Goal: Information Seeking & Learning: Learn about a topic

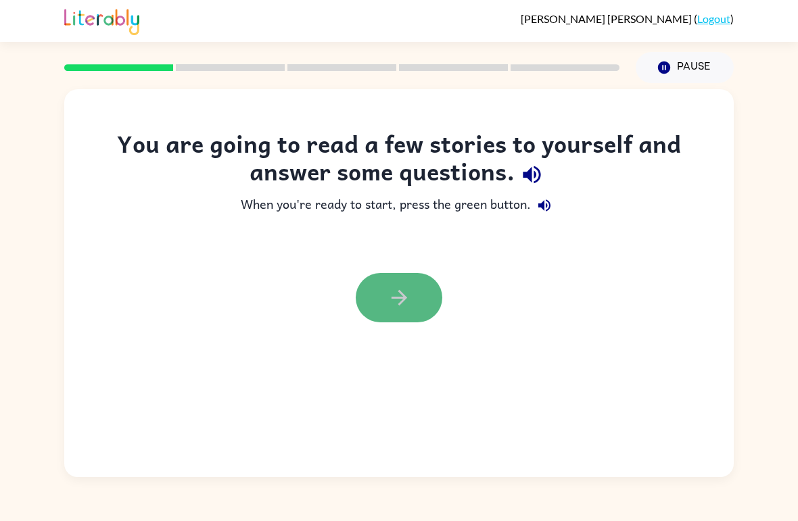
click at [406, 291] on icon "button" at bounding box center [399, 298] width 24 height 24
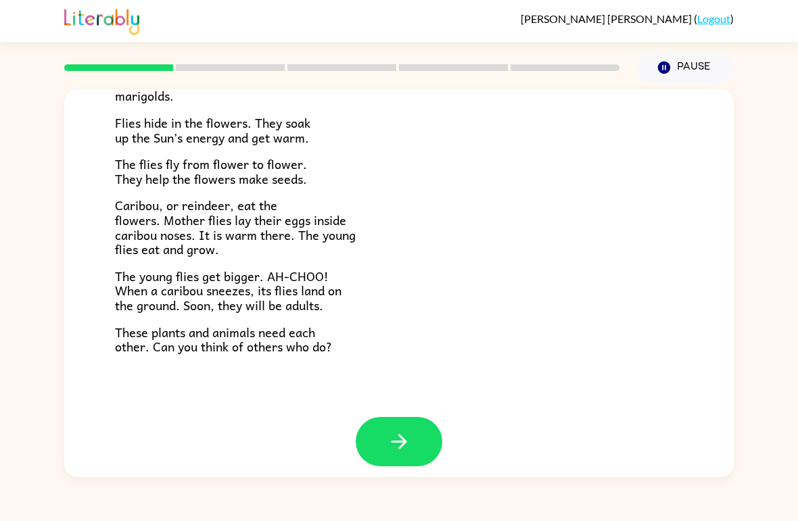
scroll to position [266, 0]
click at [403, 418] on button "button" at bounding box center [399, 442] width 87 height 49
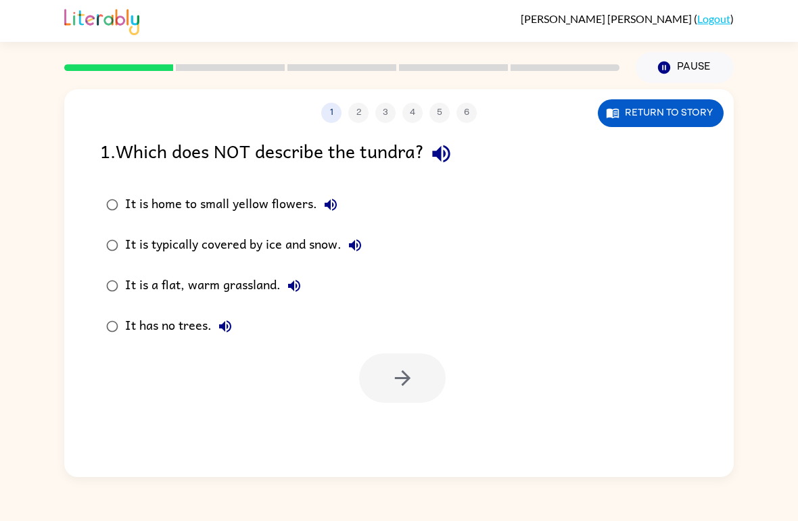
scroll to position [0, 0]
click at [406, 377] on icon "button" at bounding box center [402, 378] width 16 height 16
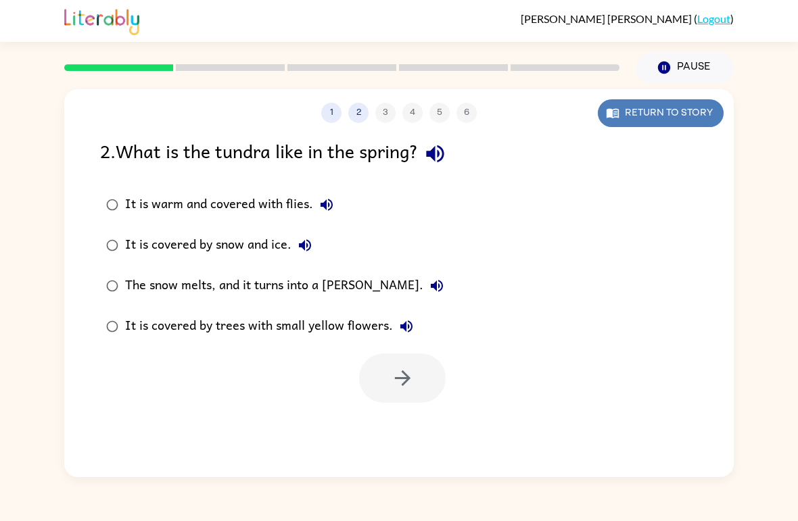
click at [646, 105] on button "Return to story" at bounding box center [661, 113] width 126 height 28
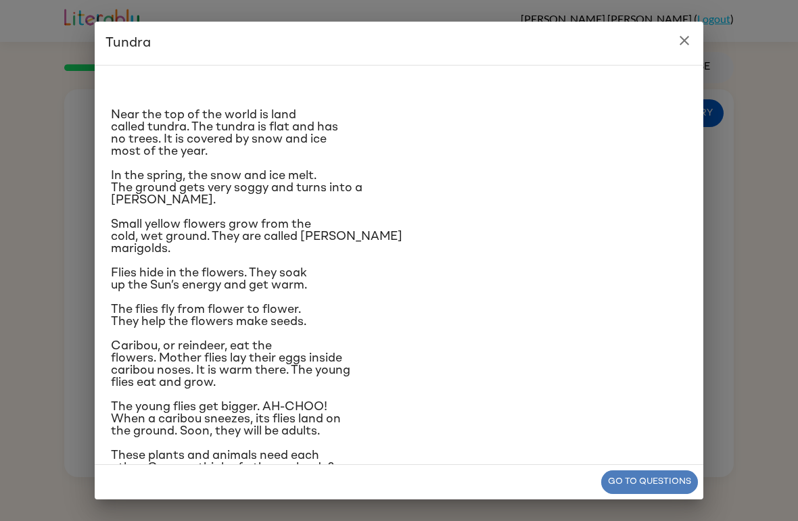
click at [614, 493] on button "Go to questions" at bounding box center [649, 483] width 97 height 24
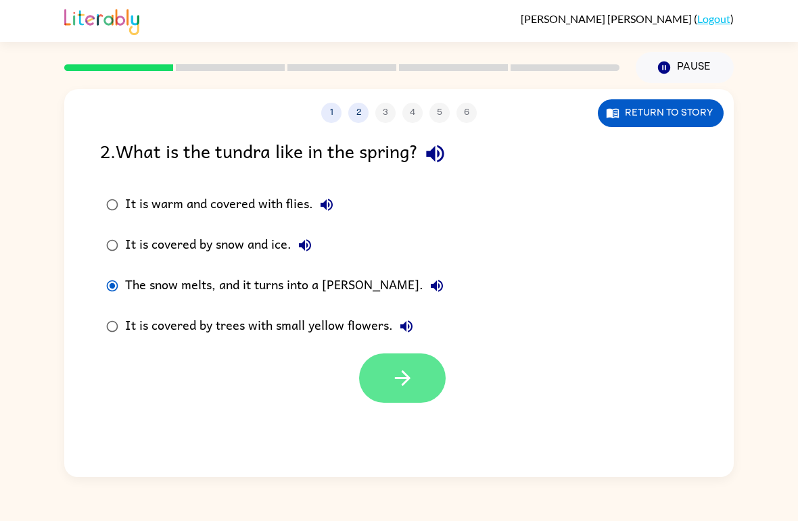
click at [393, 378] on icon "button" at bounding box center [403, 378] width 24 height 24
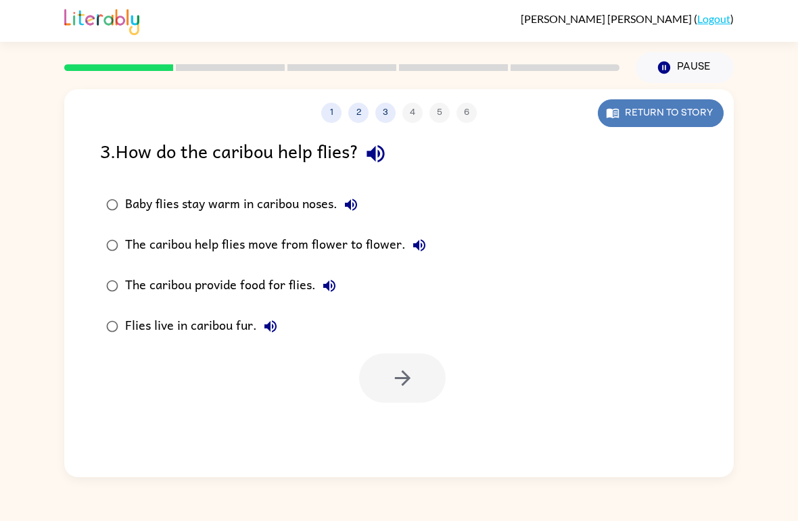
click at [658, 114] on button "Return to story" at bounding box center [661, 113] width 126 height 28
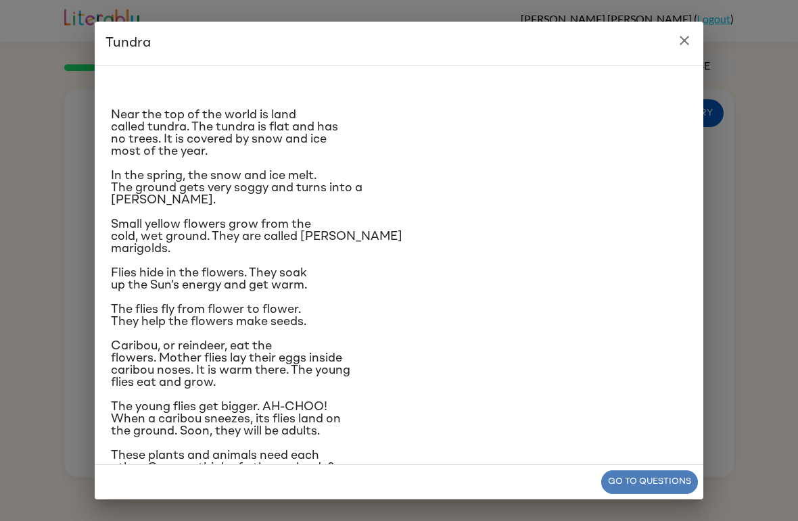
click at [617, 476] on button "Go to questions" at bounding box center [649, 483] width 97 height 24
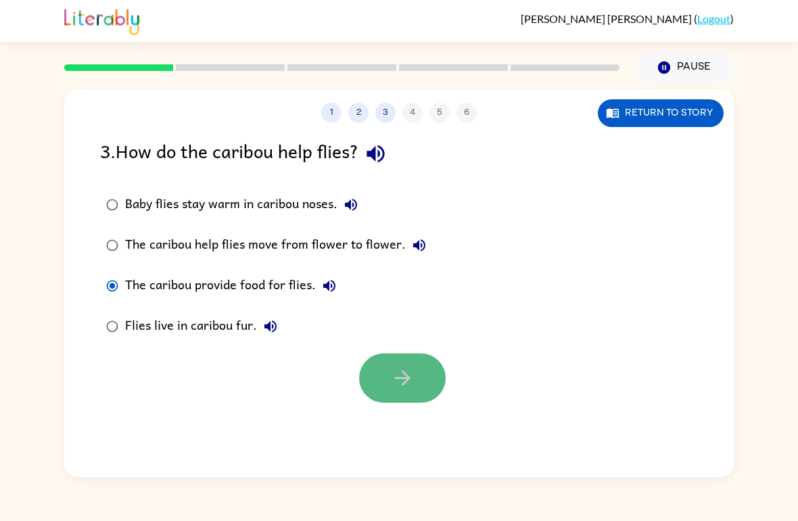
click at [394, 375] on icon "button" at bounding box center [403, 378] width 24 height 24
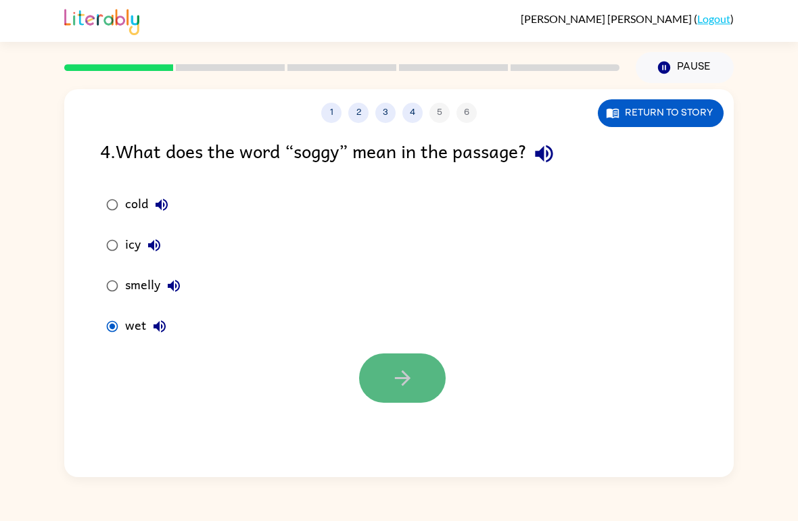
click at [411, 364] on button "button" at bounding box center [402, 378] width 87 height 49
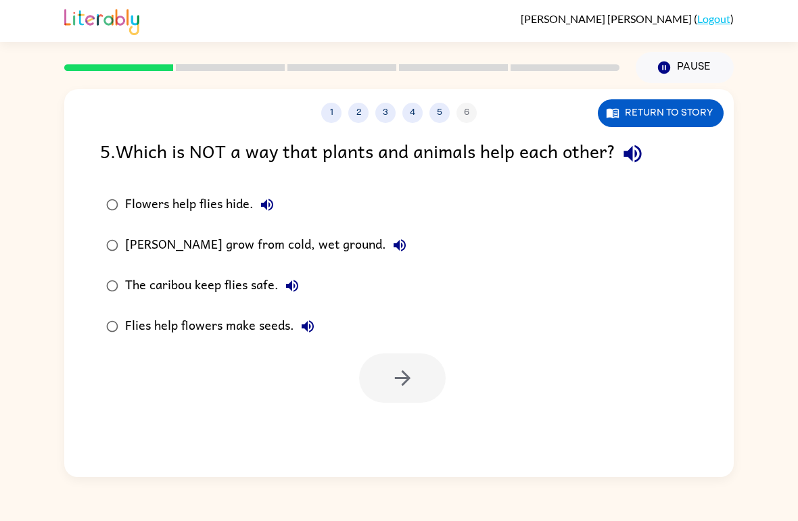
click at [124, 212] on label "Flowers help flies hide." at bounding box center [256, 205] width 327 height 41
click at [399, 384] on icon "button" at bounding box center [403, 378] width 24 height 24
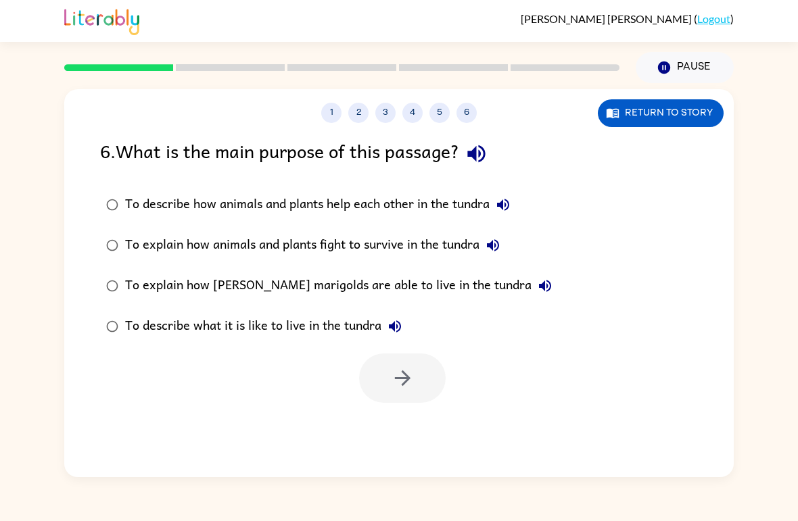
click at [399, 384] on div at bounding box center [402, 378] width 87 height 49
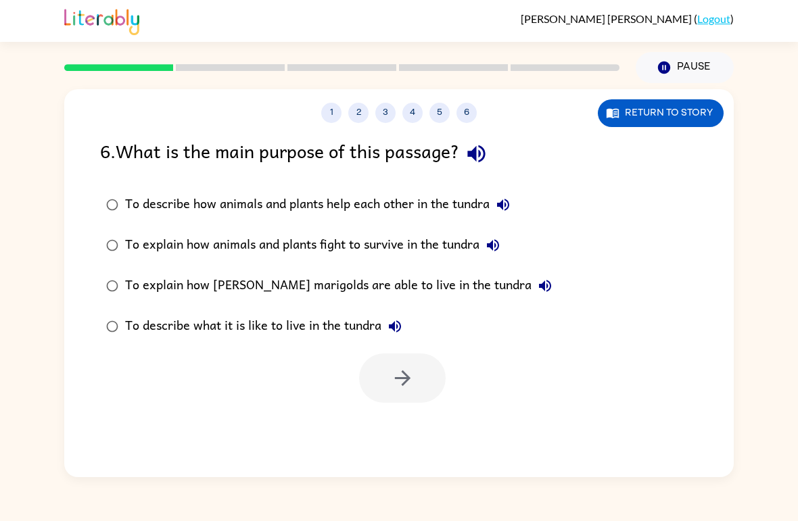
click at [399, 384] on div at bounding box center [402, 378] width 87 height 49
click at [114, 221] on label "To describe how animals and plants help each other in the tundra" at bounding box center [329, 205] width 473 height 41
click at [383, 412] on div "1 2 3 4 5 6 Return to story 6 . What is the main purpose of this passage? To de…" at bounding box center [398, 283] width 669 height 388
click at [383, 395] on button "button" at bounding box center [402, 378] width 87 height 49
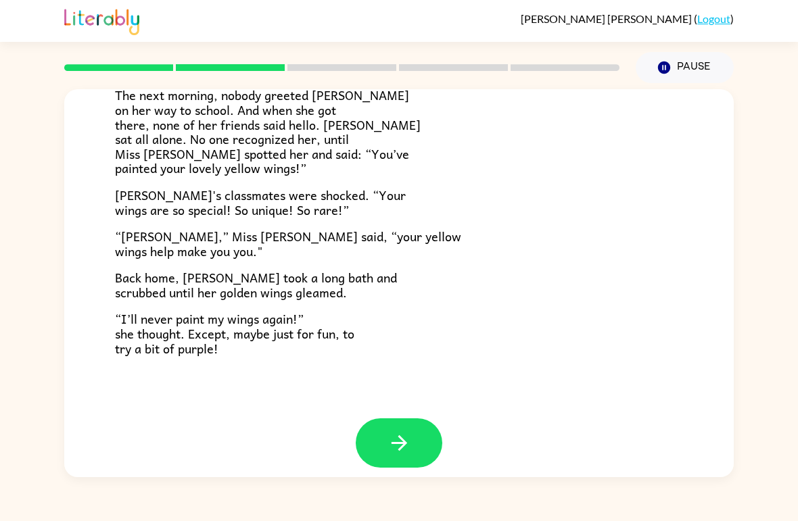
click at [427, 479] on div "[PERSON_NAME] ( Logout ) Pause Pause Lily Ladybug [PERSON_NAME] the ladybug was…" at bounding box center [399, 260] width 798 height 521
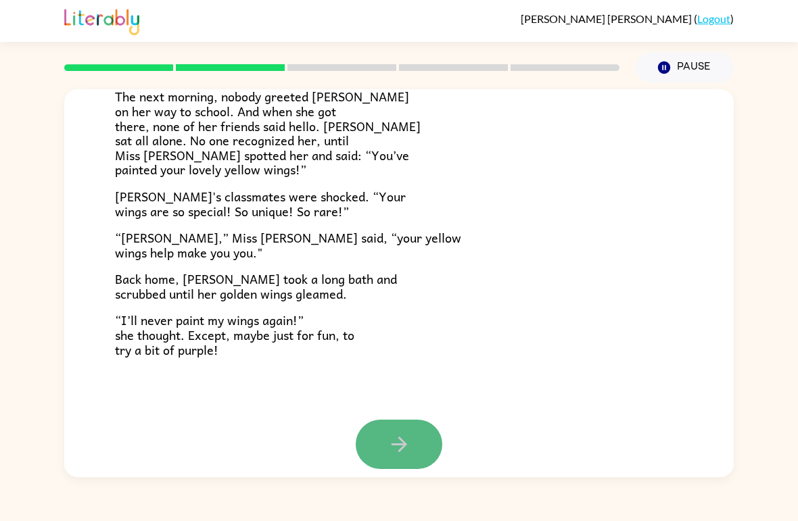
click at [411, 420] on button "button" at bounding box center [399, 444] width 87 height 49
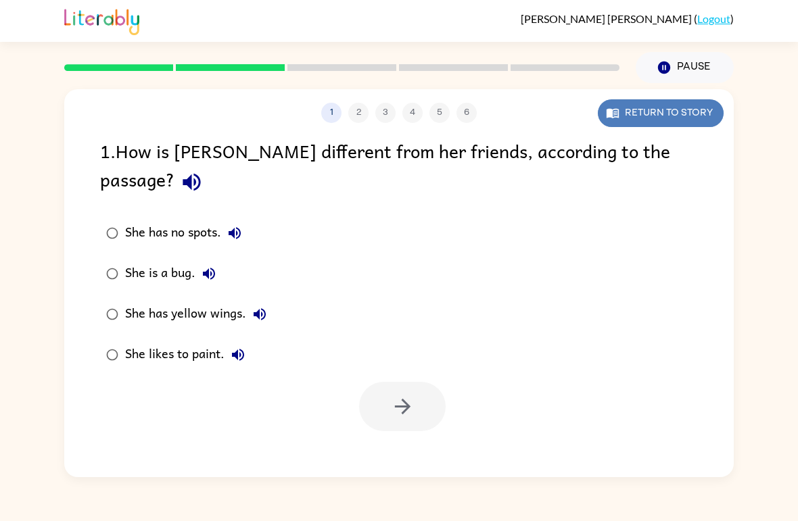
click at [619, 106] on button "Return to story" at bounding box center [661, 113] width 126 height 28
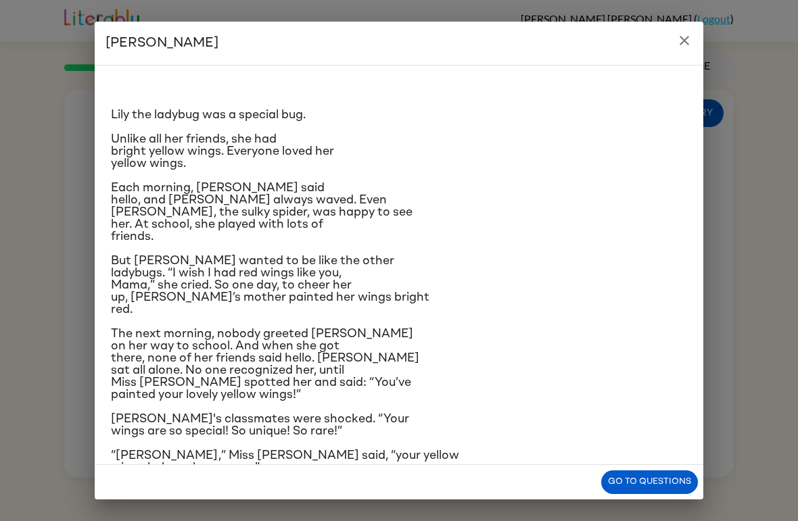
click at [634, 501] on div "[PERSON_NAME] [PERSON_NAME] the ladybug was a special bug. Unlike all her frien…" at bounding box center [399, 260] width 798 height 521
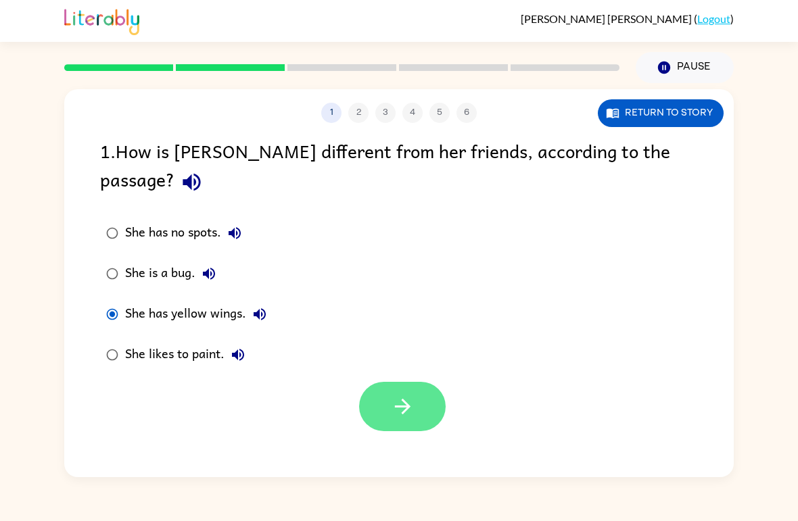
click at [383, 382] on button "button" at bounding box center [402, 406] width 87 height 49
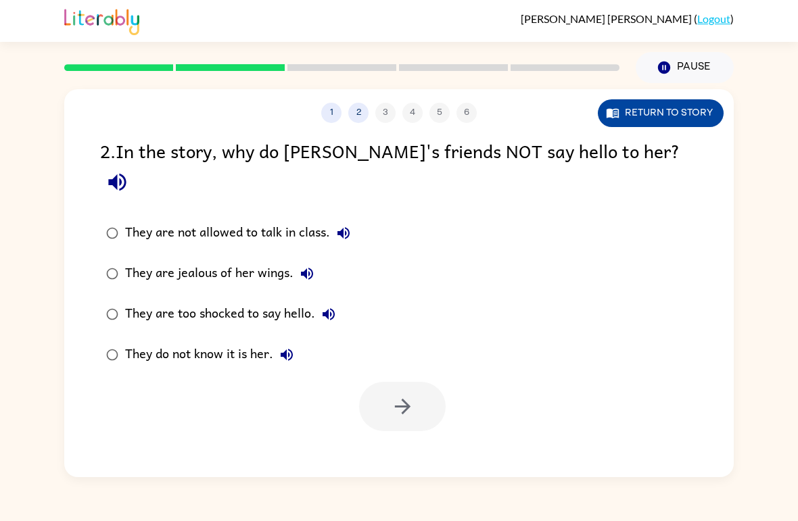
click at [649, 119] on button "Return to story" at bounding box center [661, 113] width 126 height 28
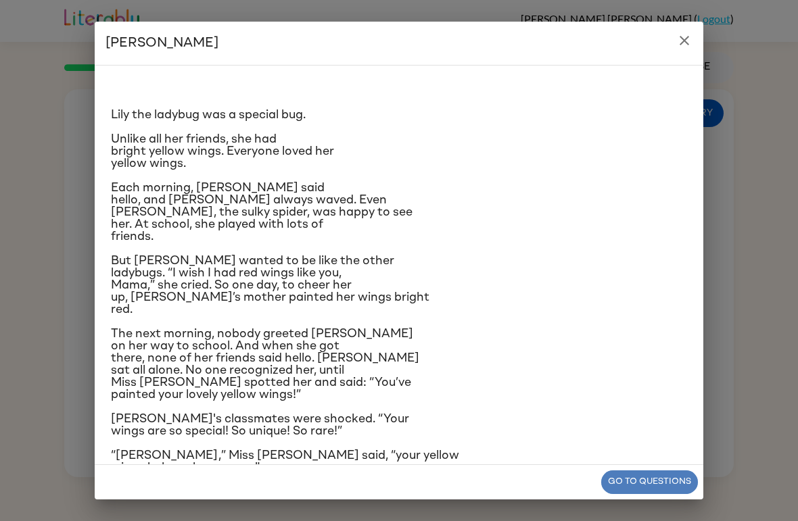
click at [641, 482] on button "Go to questions" at bounding box center [649, 483] width 97 height 24
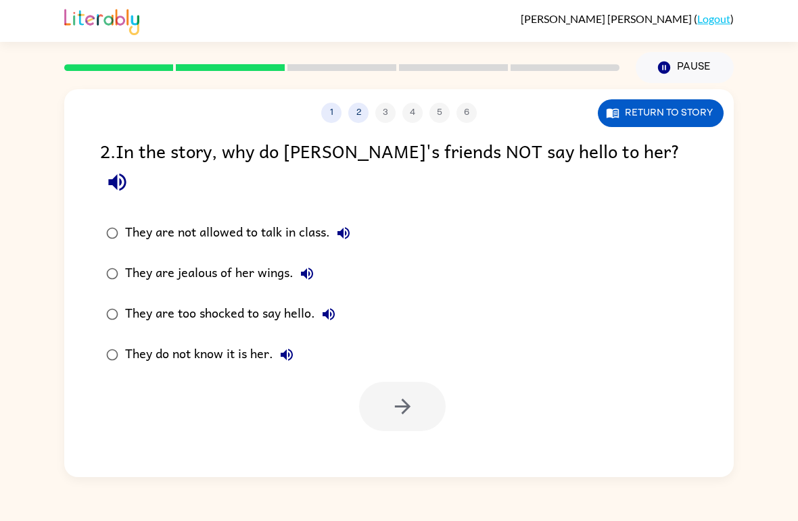
click at [107, 141] on div "2 . In the story, why do [PERSON_NAME]'s friends NOT say hello to her?" at bounding box center [399, 168] width 598 height 63
click at [349, 225] on icon "button" at bounding box center [343, 233] width 16 height 16
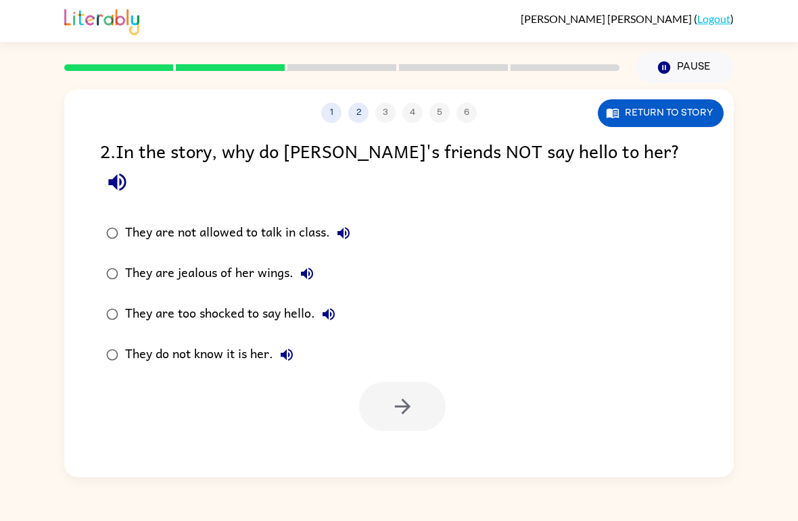
click at [349, 225] on icon "button" at bounding box center [343, 233] width 16 height 16
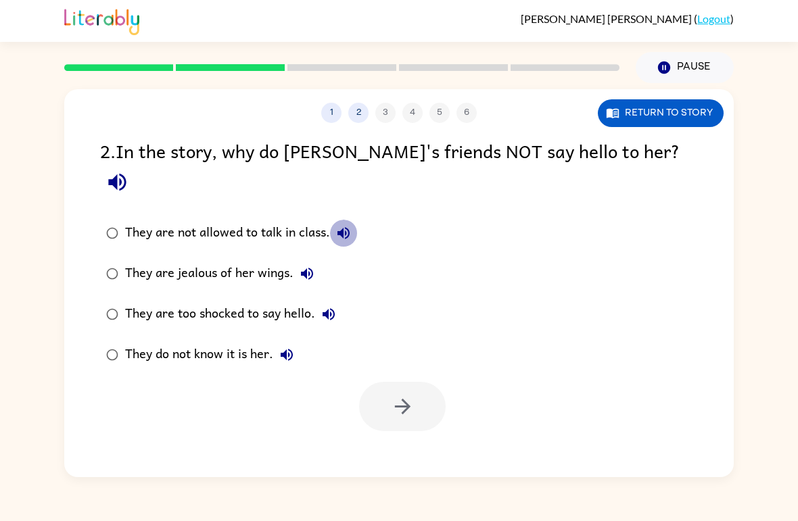
click at [349, 225] on icon "button" at bounding box center [343, 233] width 16 height 16
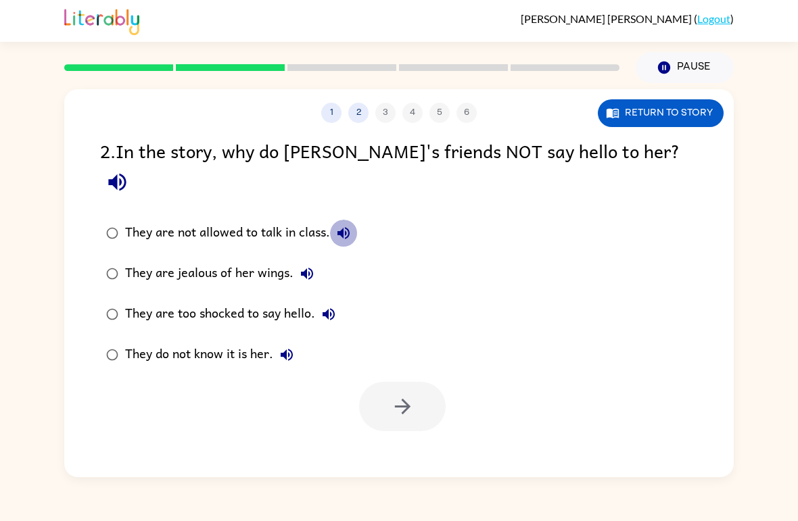
click at [349, 225] on icon "button" at bounding box center [343, 233] width 16 height 16
click at [665, 116] on button "Return to story" at bounding box center [661, 113] width 126 height 28
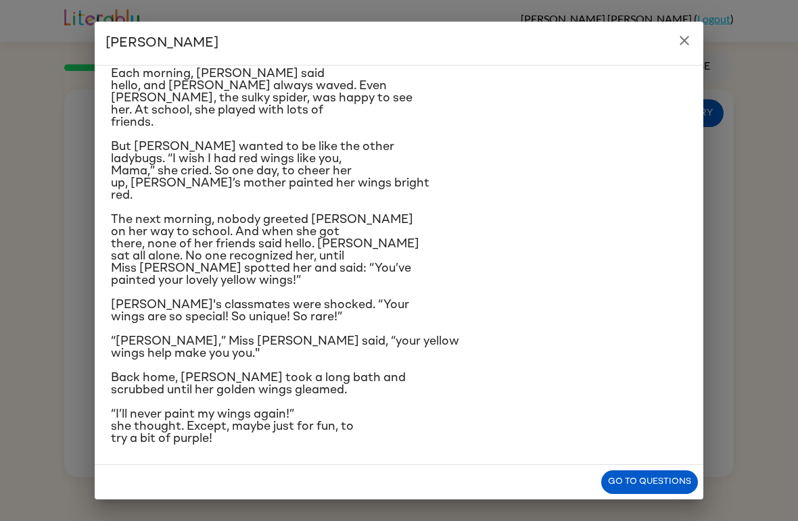
scroll to position [120, 0]
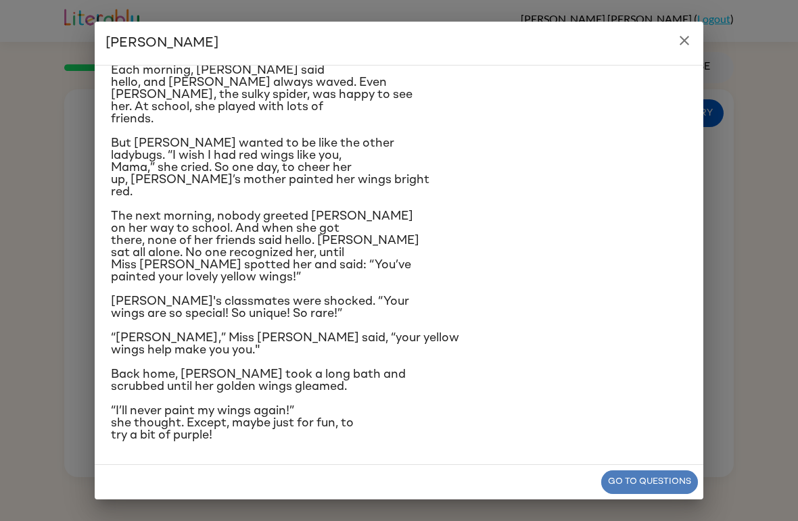
click at [617, 474] on button "Go to questions" at bounding box center [649, 483] width 97 height 24
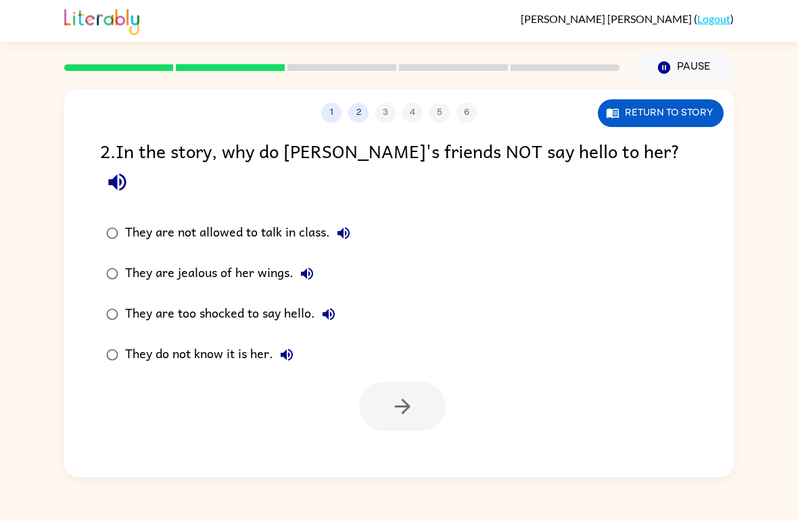
click at [130, 341] on div "They do not know it is her." at bounding box center [212, 354] width 175 height 27
click at [395, 395] on icon "button" at bounding box center [403, 407] width 24 height 24
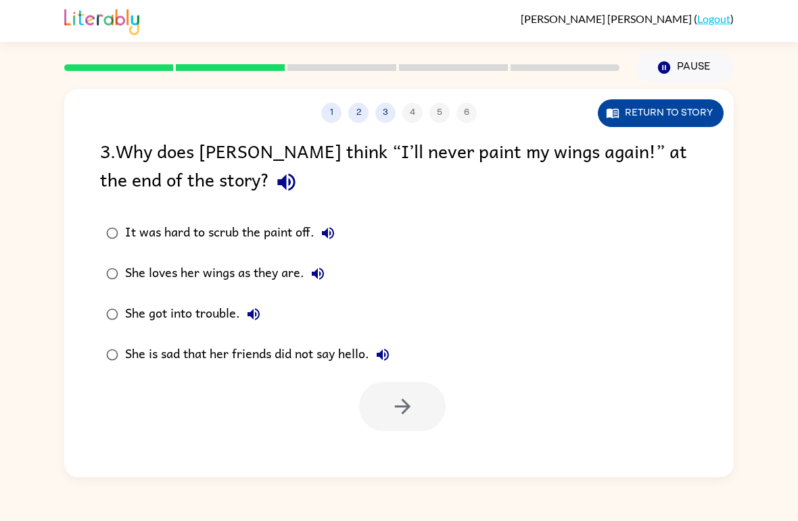
click at [678, 105] on button "Return to story" at bounding box center [661, 113] width 126 height 28
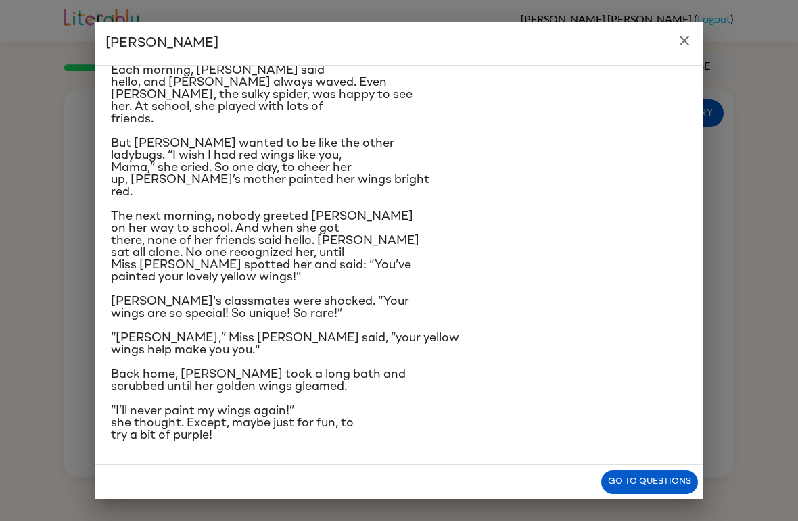
scroll to position [235, 0]
click at [684, 486] on button "Go to questions" at bounding box center [649, 483] width 97 height 24
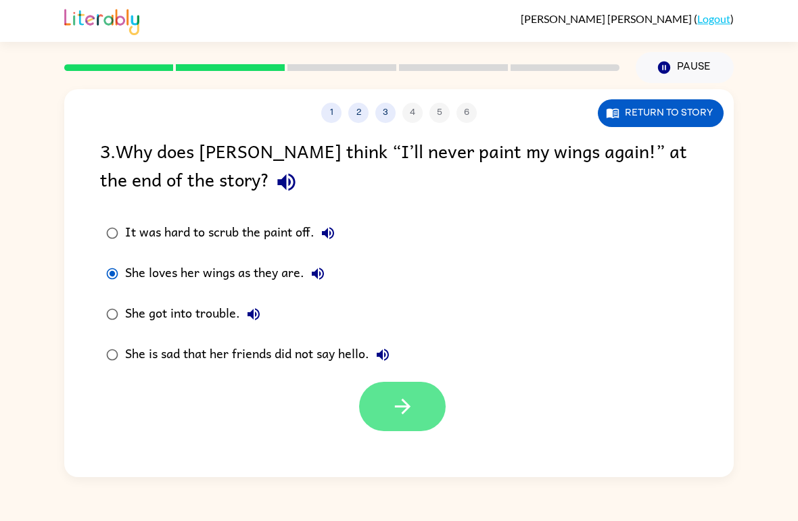
click at [405, 400] on icon "button" at bounding box center [403, 407] width 24 height 24
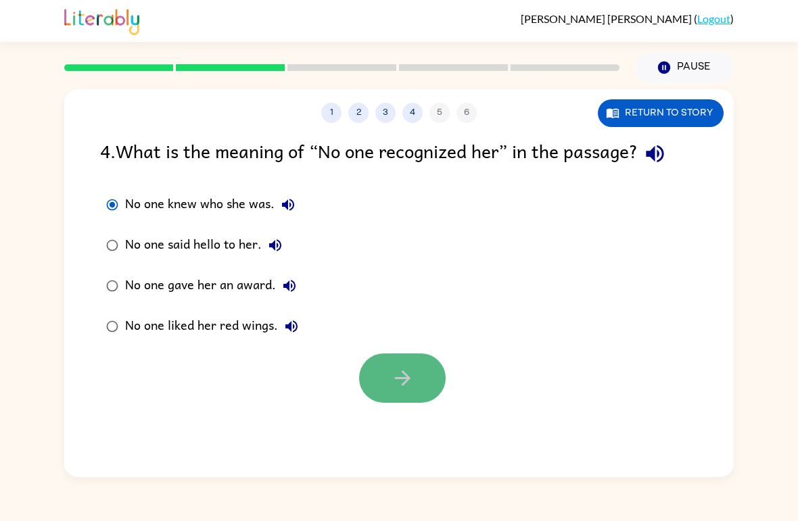
click at [409, 384] on icon "button" at bounding box center [403, 378] width 24 height 24
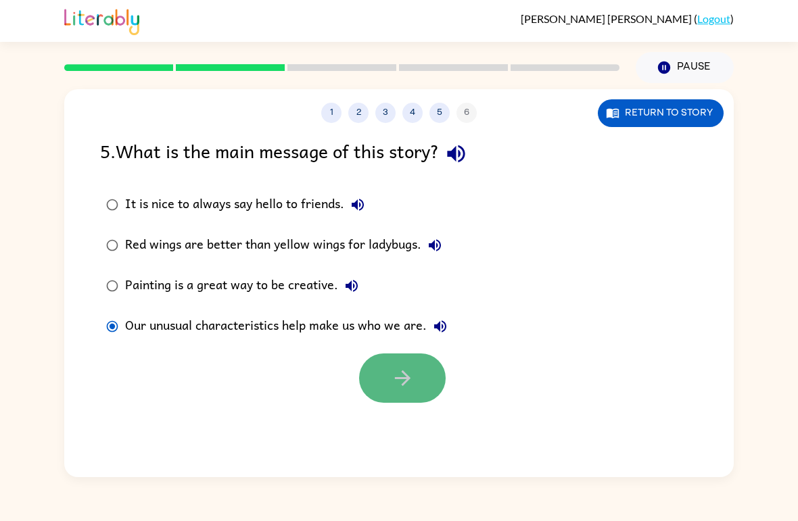
click at [423, 357] on button "button" at bounding box center [402, 378] width 87 height 49
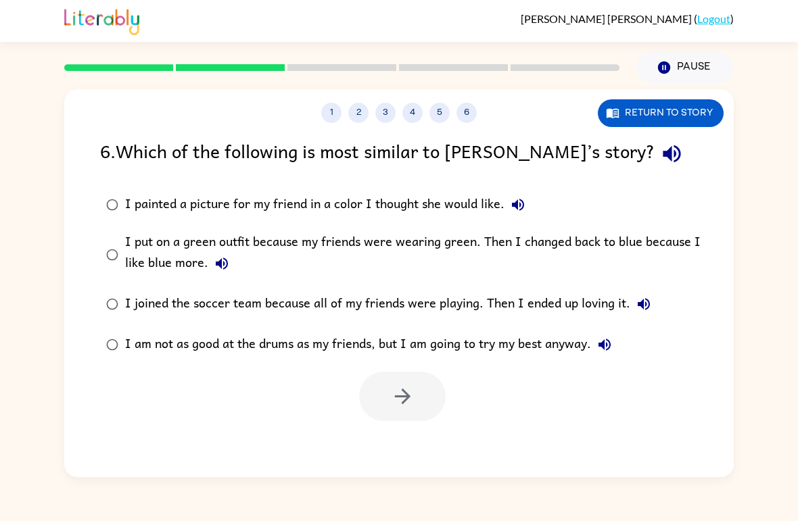
drag, startPoint x: 331, startPoint y: 110, endPoint x: 281, endPoint y: 152, distance: 65.7
click at [295, 145] on div "1 2 3 4 5 6 Return to story 6 . Which of the following is most similar to [PERS…" at bounding box center [398, 283] width 669 height 388
click at [119, 225] on label "I painted a picture for my friend in a color I thought she would like." at bounding box center [408, 205] width 630 height 41
click at [395, 400] on icon "button" at bounding box center [403, 397] width 24 height 24
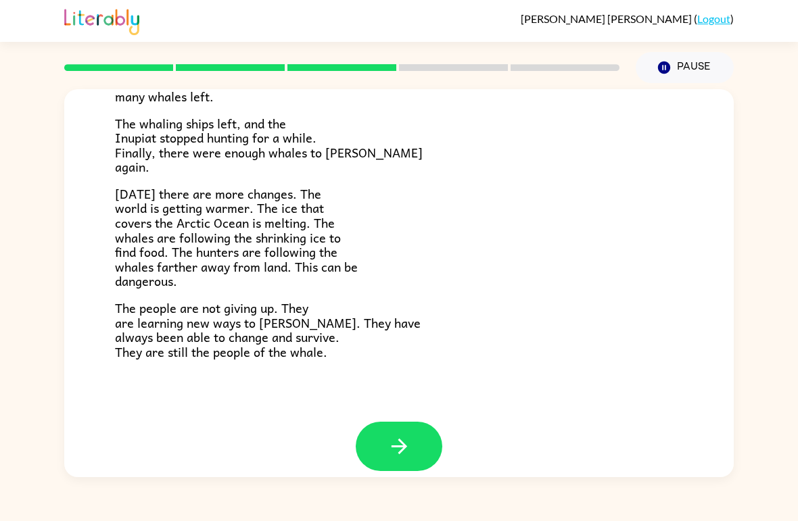
scroll to position [439, 0]
click at [380, 433] on button "button" at bounding box center [399, 447] width 87 height 49
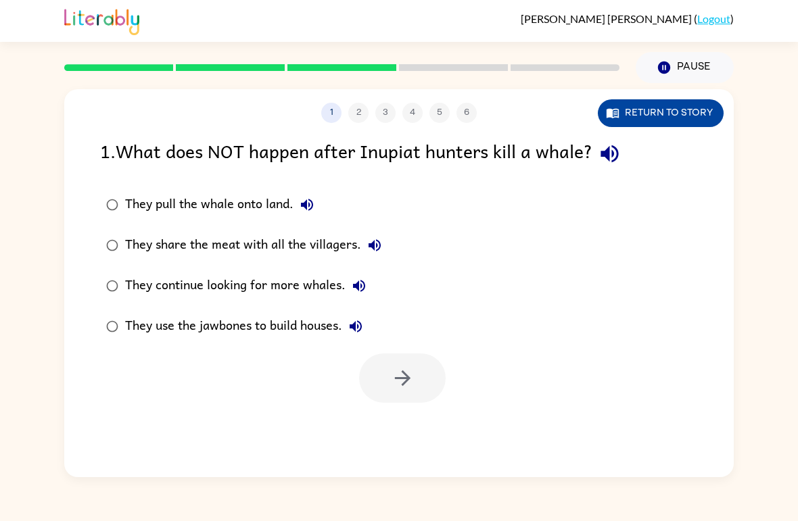
click at [614, 104] on button "Return to story" at bounding box center [661, 113] width 126 height 28
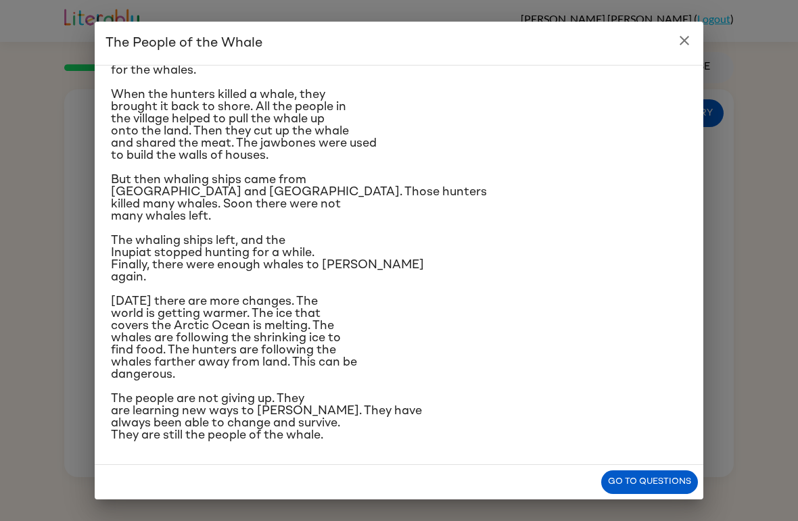
scroll to position [324, 0]
click at [170, 318] on span "[DATE] there are more changes. The world is getting warmer. The ice that covers…" at bounding box center [234, 337] width 246 height 85
click at [146, 354] on span "[DATE] there are more changes. The world is getting warmer. The ice that covers…" at bounding box center [234, 337] width 246 height 85
click at [146, 353] on span "[DATE] there are more changes. The world is getting warmer. The ice that covers…" at bounding box center [234, 337] width 246 height 85
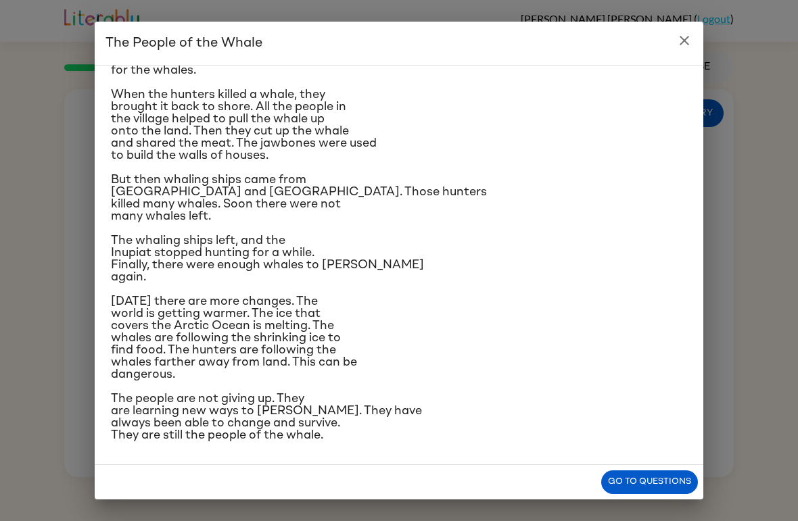
drag, startPoint x: 89, startPoint y: 417, endPoint x: 312, endPoint y: 495, distance: 236.2
click at [273, 479] on div "The People of the Whale A group of [DEMOGRAPHIC_DATA] lives along the coast of …" at bounding box center [399, 260] width 798 height 521
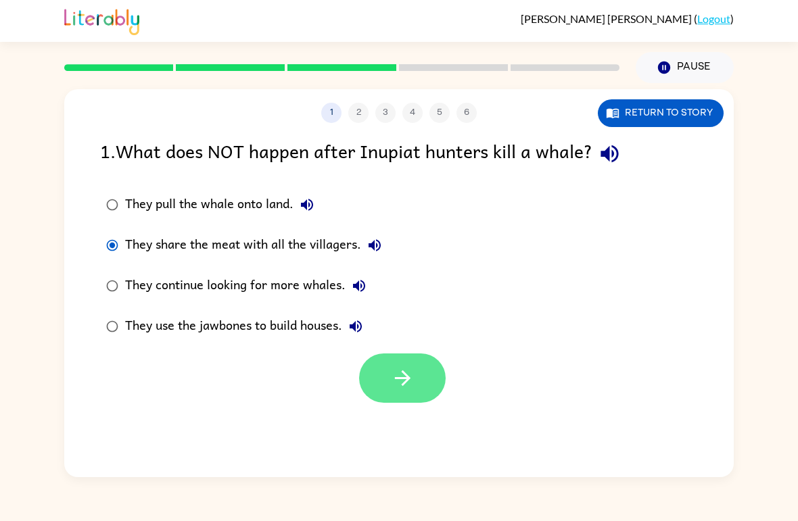
click at [376, 361] on button "button" at bounding box center [402, 378] width 87 height 49
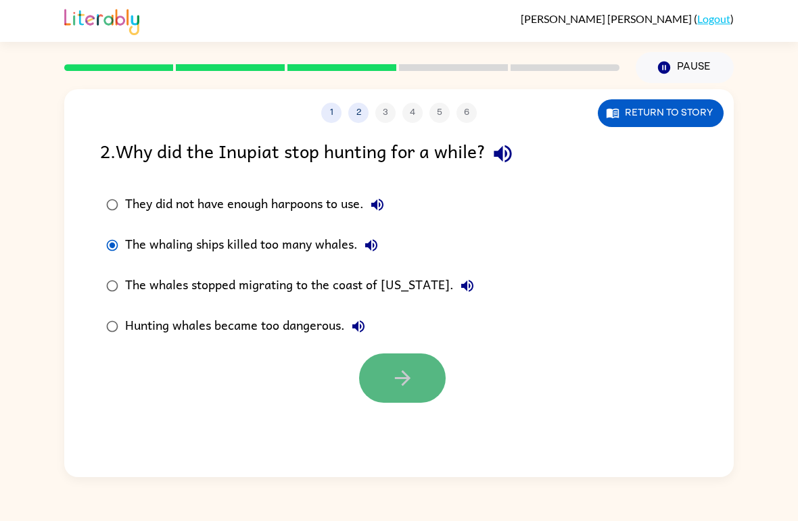
click at [402, 402] on button "button" at bounding box center [402, 378] width 87 height 49
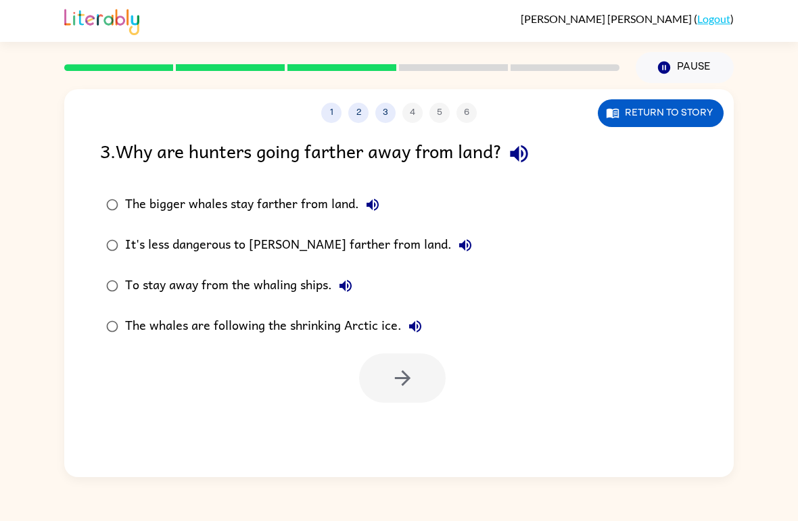
click at [643, 130] on div "1 2 3 4 5 6 Return to story 3 . Why are hunters going farther away from land? T…" at bounding box center [398, 283] width 669 height 388
click at [626, 114] on button "Return to story" at bounding box center [661, 113] width 126 height 28
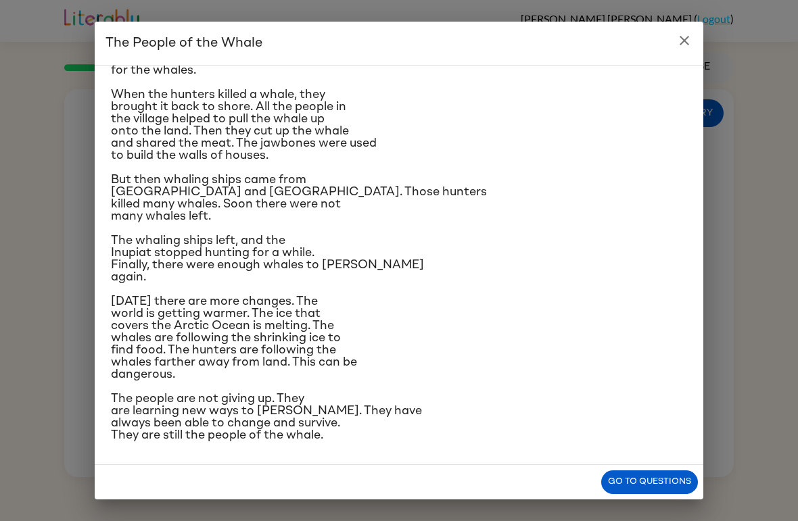
scroll to position [260, 0]
click at [679, 493] on button "Go to questions" at bounding box center [649, 483] width 97 height 24
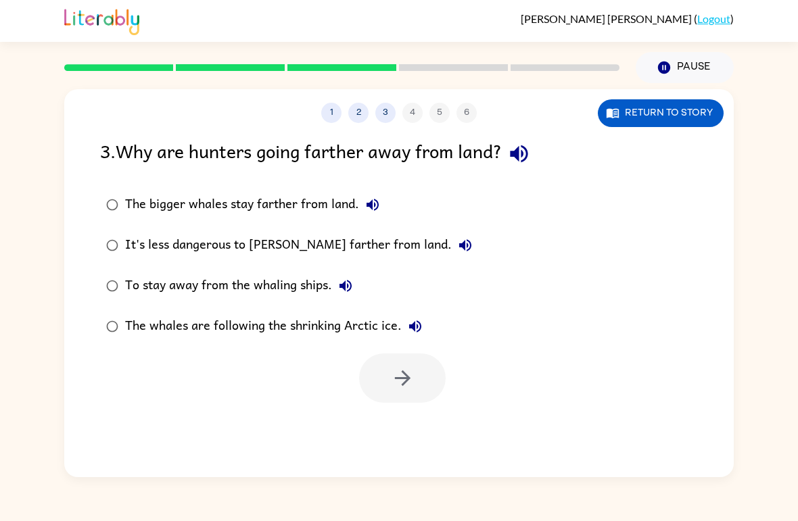
click at [94, 291] on label "To stay away from the whaling ships." at bounding box center [289, 286] width 393 height 41
click at [397, 366] on button "button" at bounding box center [402, 378] width 87 height 49
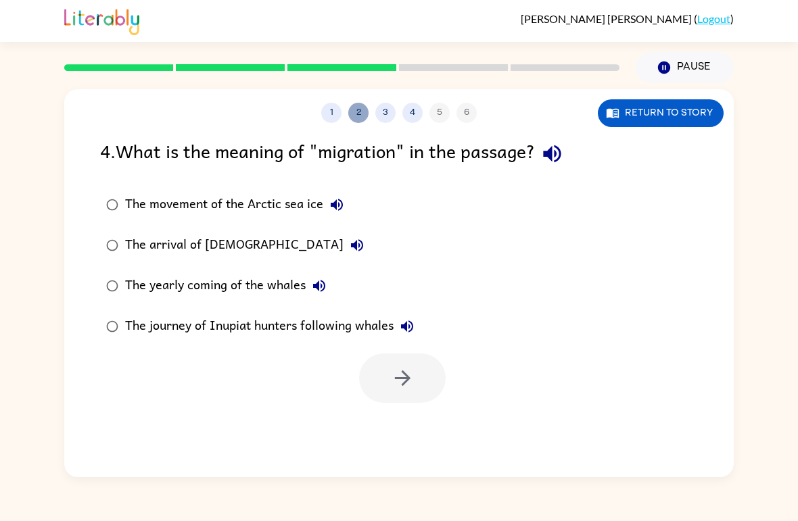
click at [354, 109] on button "2" at bounding box center [358, 113] width 20 height 20
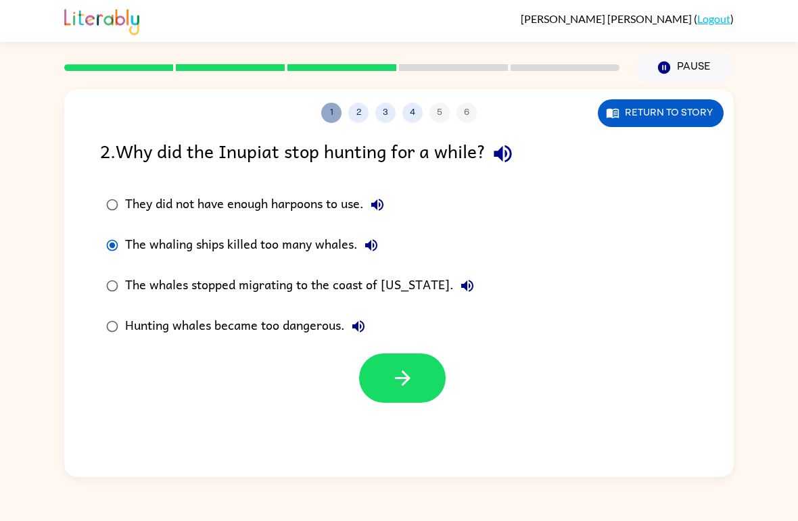
click at [335, 121] on button "1" at bounding box center [331, 113] width 20 height 20
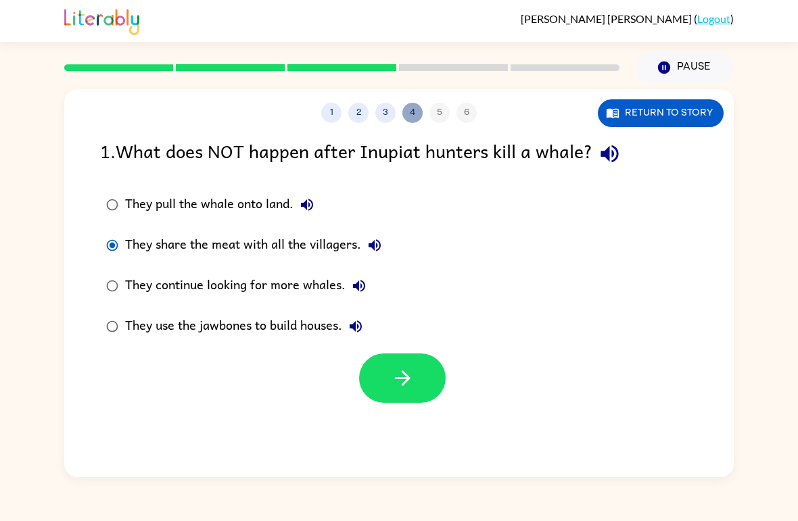
click at [414, 114] on button "4" at bounding box center [412, 113] width 20 height 20
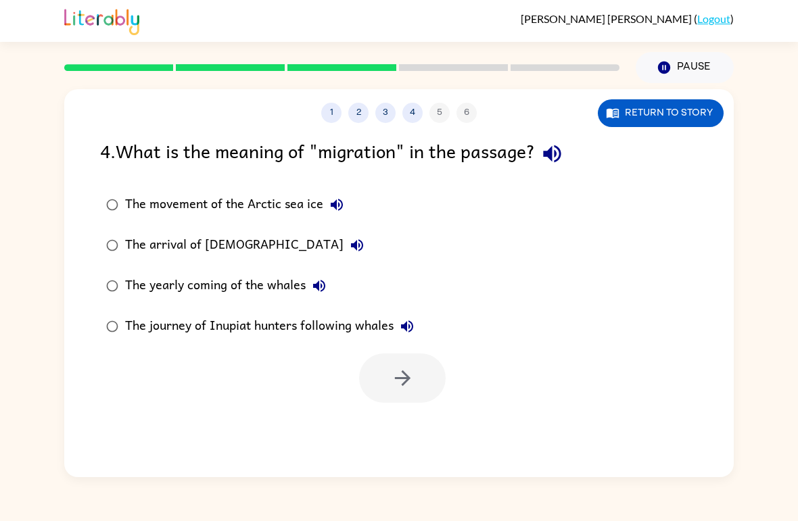
click at [433, 112] on div "1 2 3 4 5 6" at bounding box center [398, 113] width 669 height 20
drag, startPoint x: 433, startPoint y: 112, endPoint x: 445, endPoint y: 112, distance: 11.5
click at [445, 112] on div "1 2 3 4 5 6" at bounding box center [398, 113] width 669 height 20
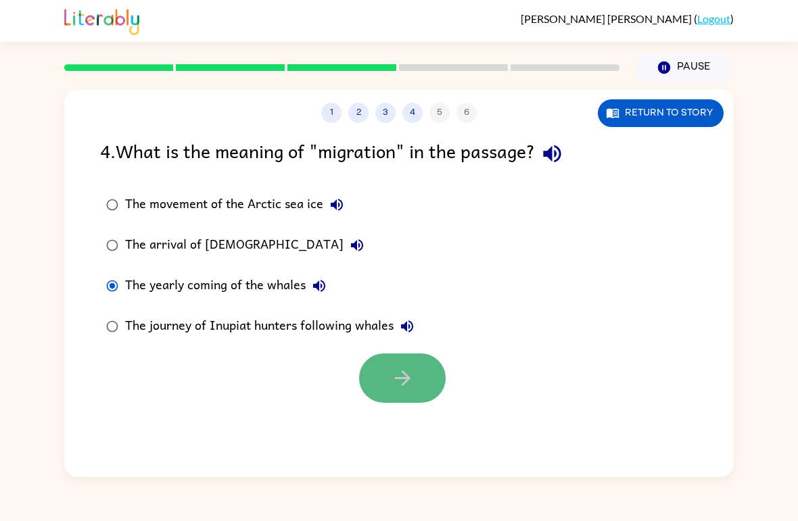
click at [367, 374] on button "button" at bounding box center [402, 378] width 87 height 49
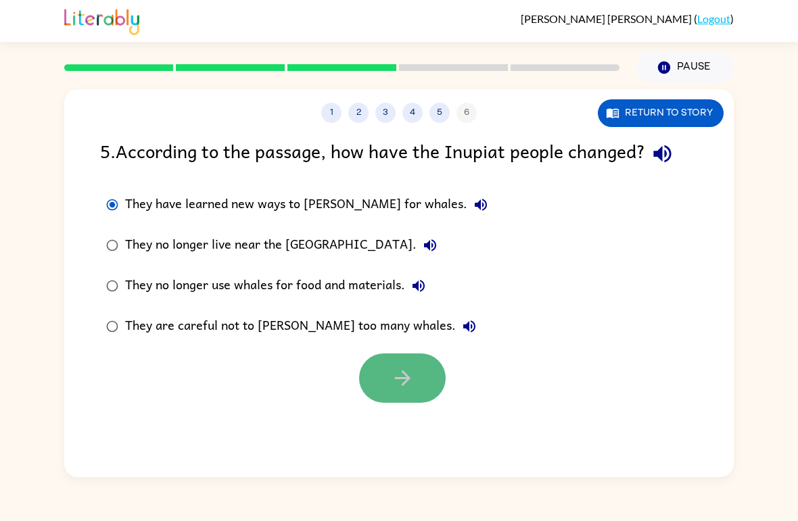
click at [431, 389] on button "button" at bounding box center [402, 378] width 87 height 49
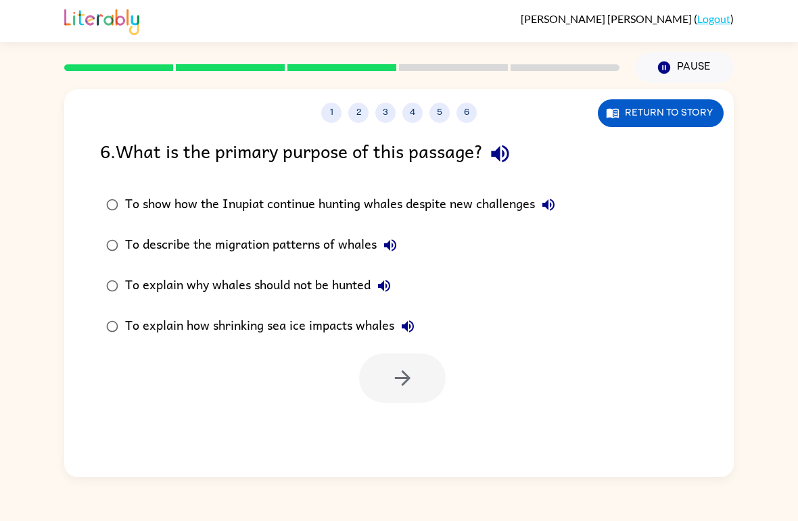
click at [125, 195] on div "To show how the Inupiat continue hunting whales despite new challenges" at bounding box center [343, 204] width 437 height 27
click at [391, 426] on div "1 2 3 4 5 6 Return to story 6 . What is the primary purpose of this passage? To…" at bounding box center [398, 283] width 669 height 388
click at [397, 368] on icon "button" at bounding box center [403, 378] width 24 height 24
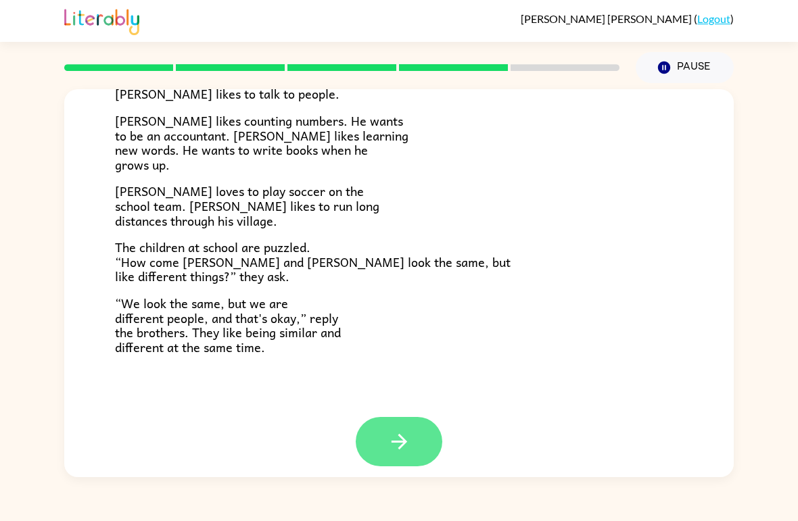
scroll to position [281, 0]
click at [402, 418] on button "button" at bounding box center [399, 442] width 87 height 49
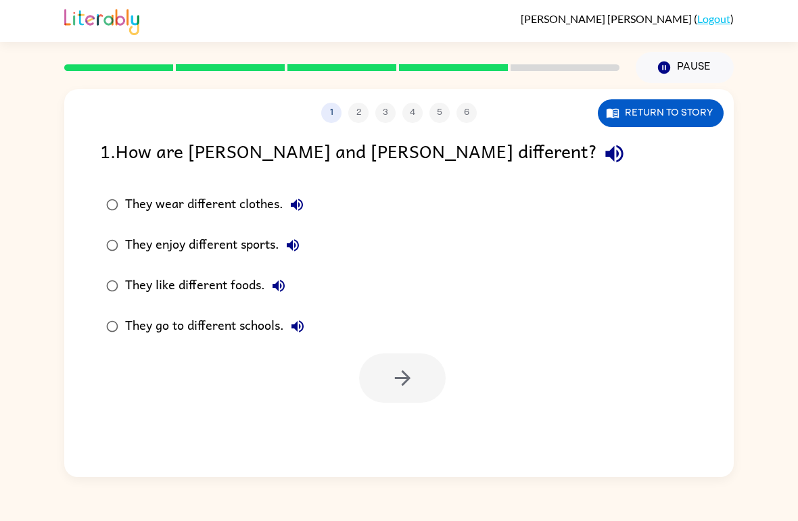
scroll to position [0, 0]
click at [696, 106] on button "Return to story" at bounding box center [661, 113] width 126 height 28
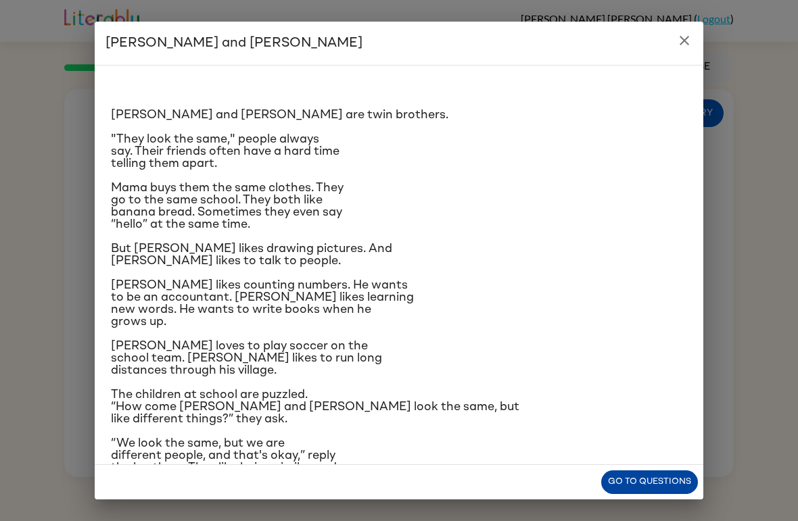
click at [640, 486] on button "Go to questions" at bounding box center [649, 483] width 97 height 24
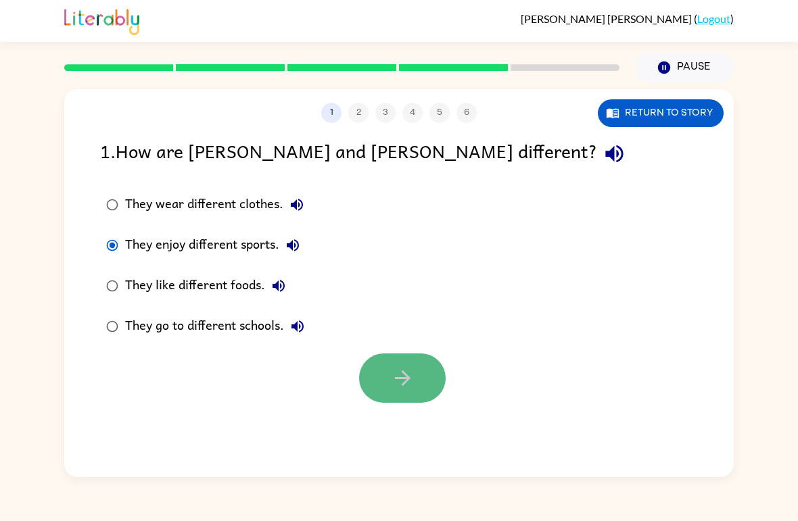
click at [393, 379] on icon "button" at bounding box center [403, 378] width 24 height 24
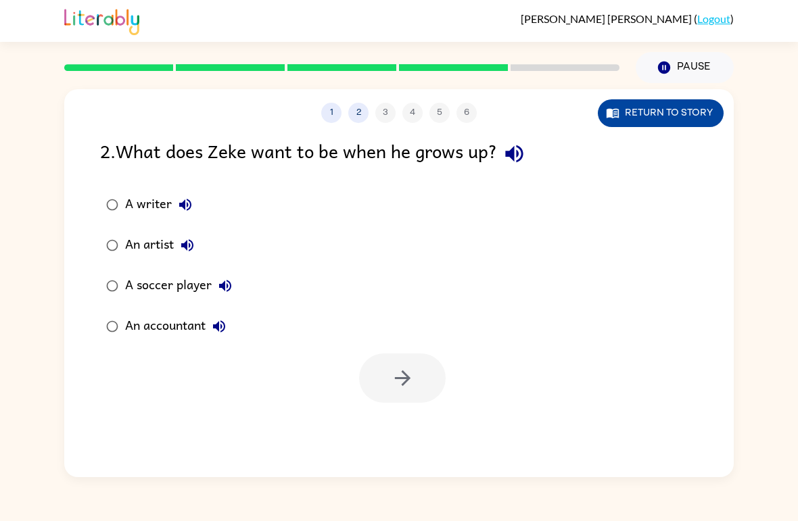
click at [616, 120] on icon "button" at bounding box center [613, 113] width 14 height 14
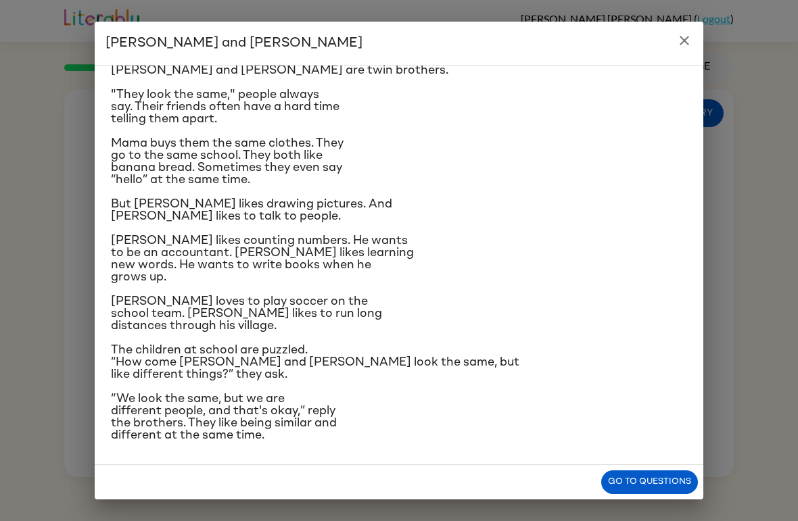
scroll to position [141, 0]
click at [663, 505] on div "[PERSON_NAME] and [PERSON_NAME] and [PERSON_NAME] are twin brothers. "They look…" at bounding box center [399, 260] width 798 height 521
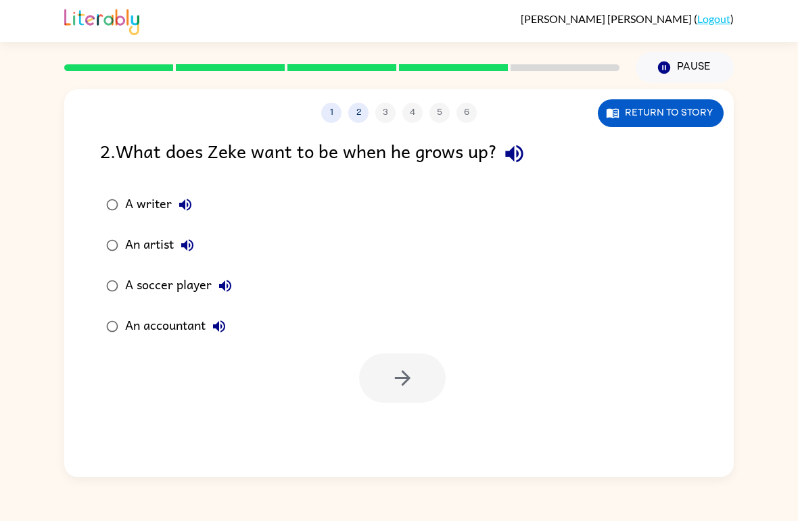
click at [126, 335] on div "An accountant" at bounding box center [178, 326] width 107 height 27
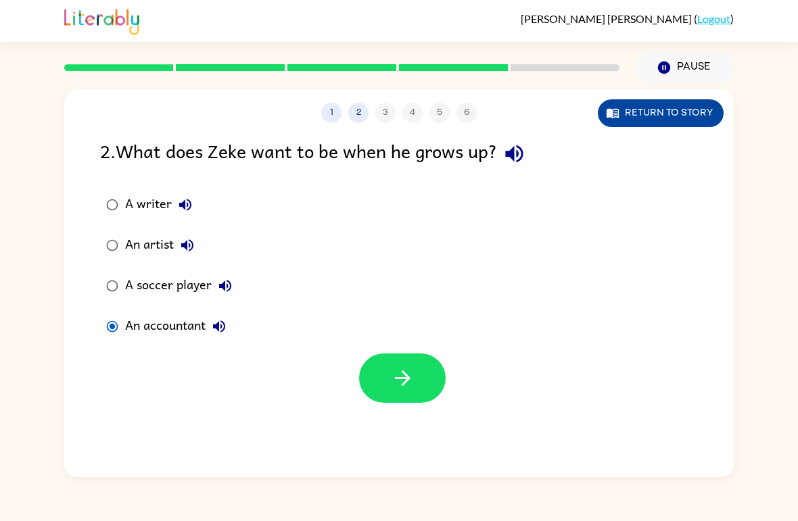
click at [633, 126] on button "Return to story" at bounding box center [661, 113] width 126 height 28
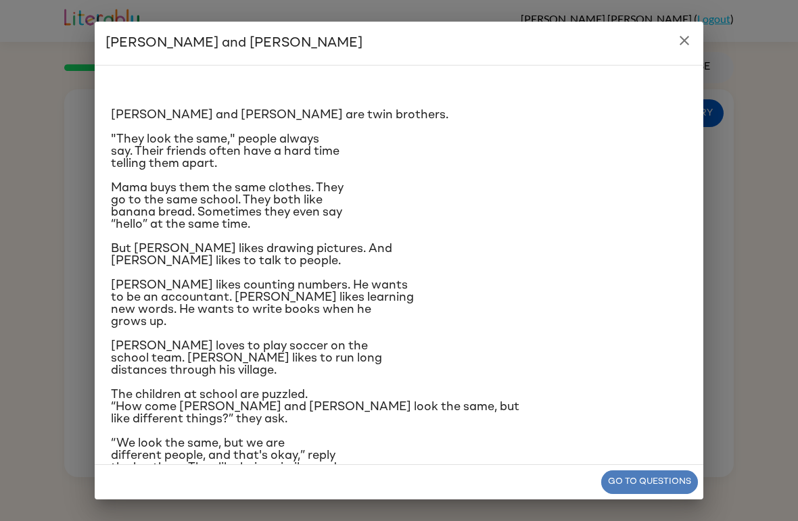
click at [634, 481] on button "Go to questions" at bounding box center [649, 483] width 97 height 24
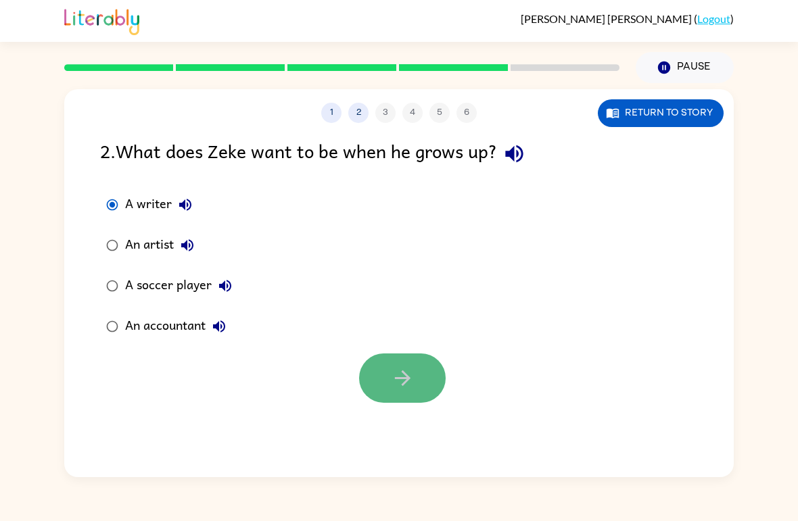
click at [412, 363] on button "button" at bounding box center [402, 378] width 87 height 49
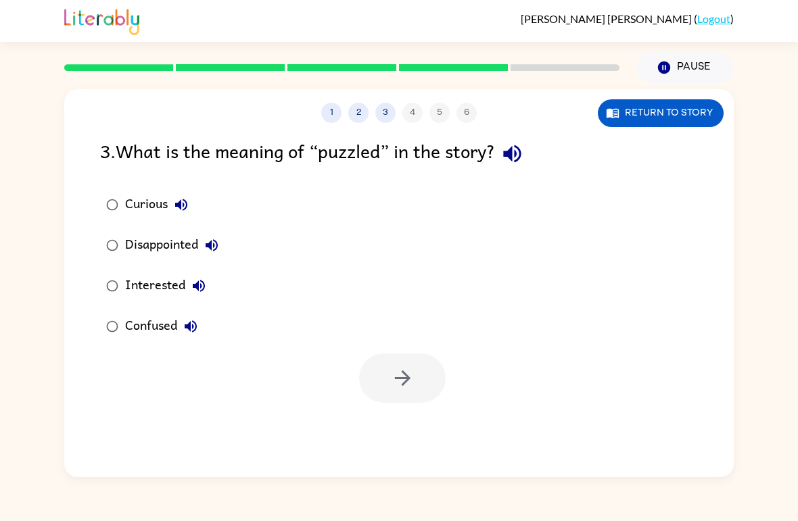
click at [412, 363] on div at bounding box center [402, 378] width 87 height 49
click at [175, 205] on icon "button" at bounding box center [181, 205] width 16 height 16
click at [187, 208] on icon "button" at bounding box center [181, 205] width 12 height 12
click at [176, 206] on icon "button" at bounding box center [181, 205] width 12 height 12
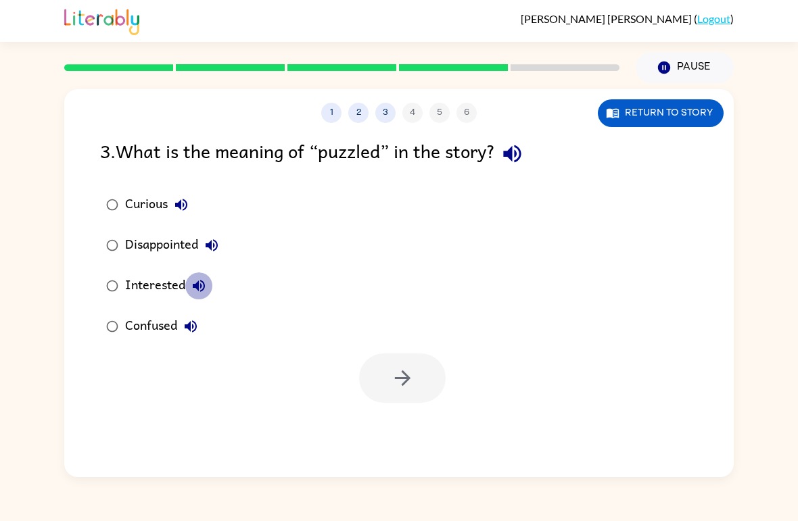
click at [198, 287] on icon "button" at bounding box center [199, 286] width 12 height 12
drag, startPoint x: 193, startPoint y: 331, endPoint x: 151, endPoint y: 330, distance: 41.2
click at [168, 330] on div "Confused" at bounding box center [164, 326] width 79 height 27
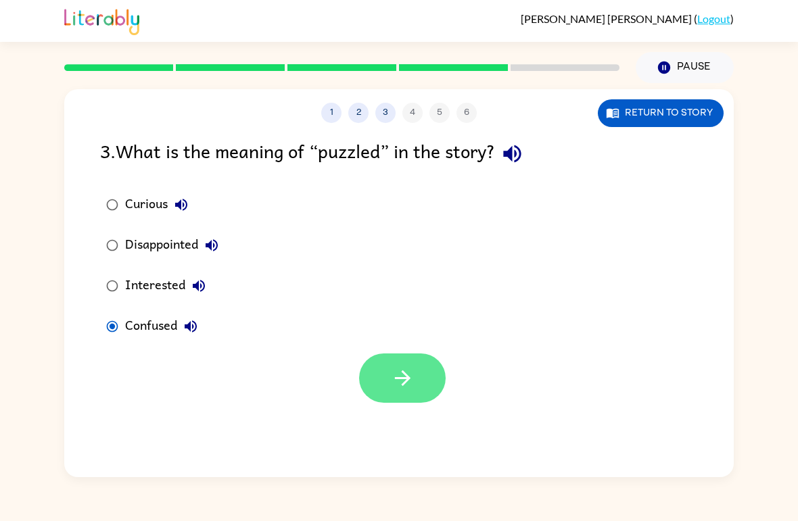
click at [387, 369] on button "button" at bounding box center [402, 378] width 87 height 49
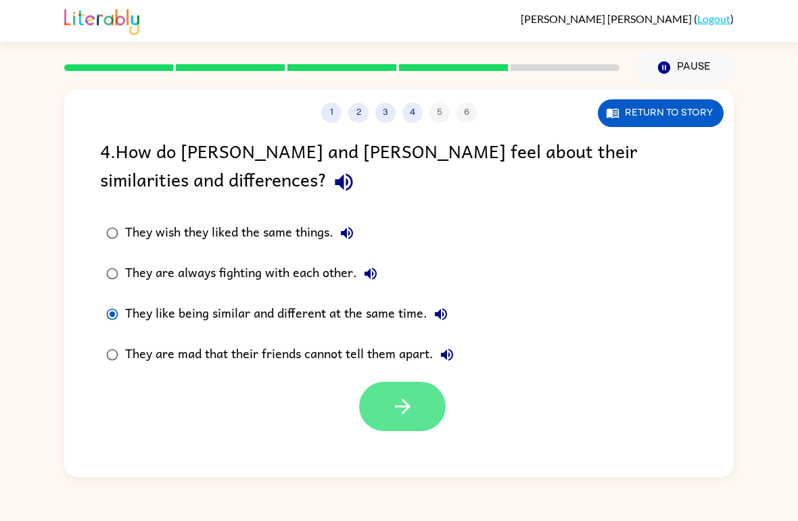
click at [381, 400] on button "button" at bounding box center [402, 406] width 87 height 49
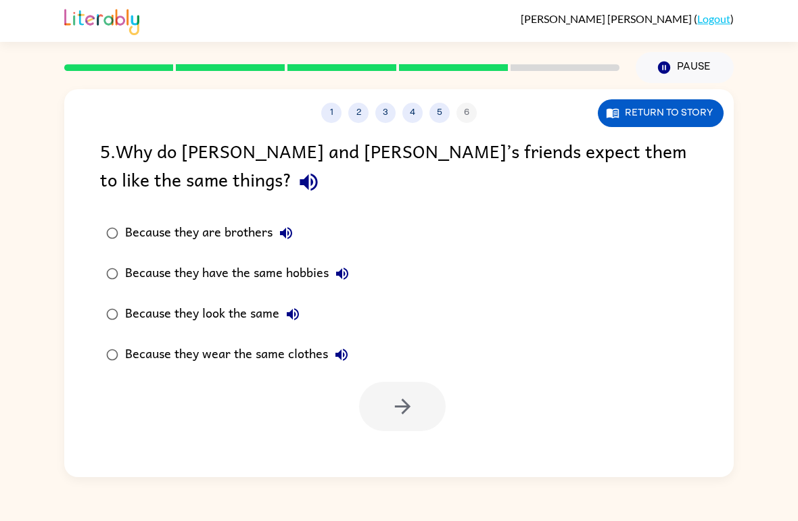
click at [116, 300] on label "Because they look the same" at bounding box center [228, 314] width 270 height 41
click at [421, 391] on button "button" at bounding box center [402, 406] width 87 height 49
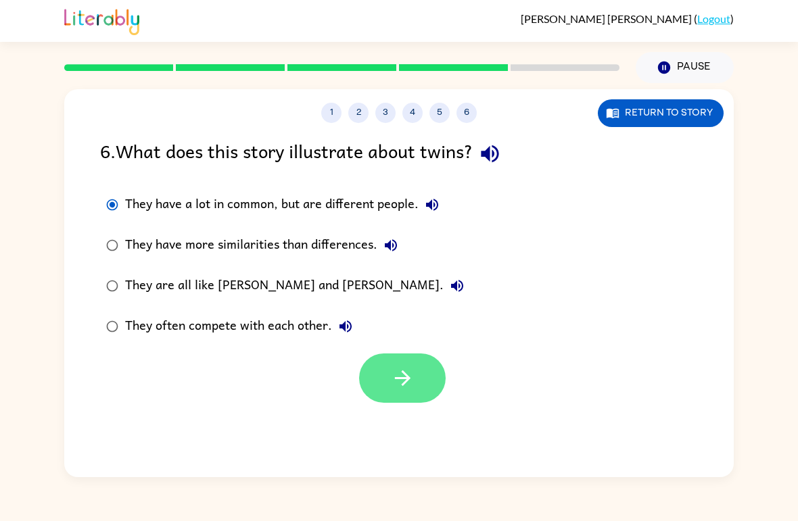
click at [416, 390] on button "button" at bounding box center [402, 378] width 87 height 49
